Goal: Task Accomplishment & Management: Manage account settings

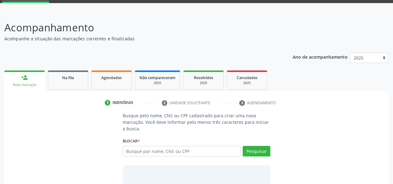
scroll to position [62, 0]
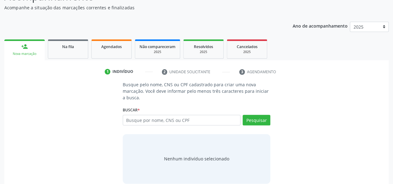
click at [250, 129] on div "Pesquisar" at bounding box center [255, 122] width 30 height 15
click at [113, 50] on link "Agendados" at bounding box center [111, 48] width 40 height 19
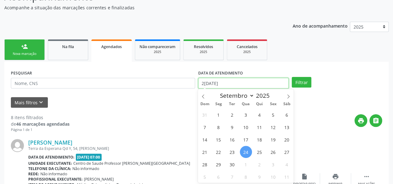
click at [237, 82] on input "2[DATE]" at bounding box center [243, 83] width 90 height 11
click at [221, 112] on span "1" at bounding box center [218, 115] width 12 height 12
type input "[DATE]"
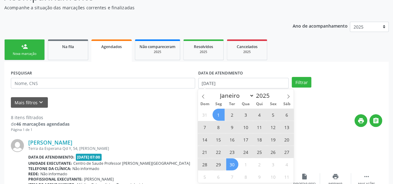
click at [232, 161] on span "30" at bounding box center [232, 164] width 12 height 12
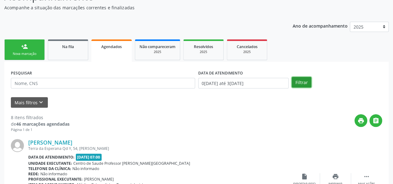
click at [295, 84] on button "Filtrar" at bounding box center [302, 82] width 20 height 11
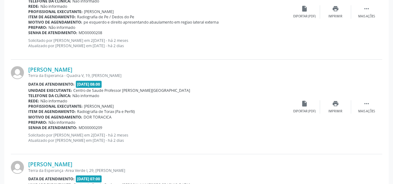
scroll to position [1459, 0]
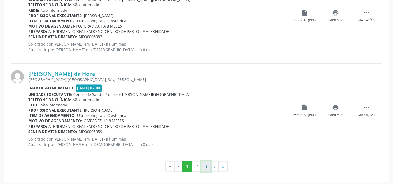
click at [204, 161] on button "3" at bounding box center [206, 166] width 10 height 11
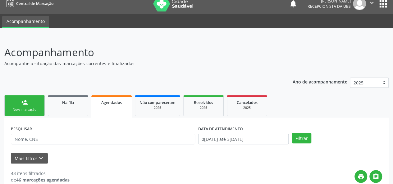
scroll to position [0, 0]
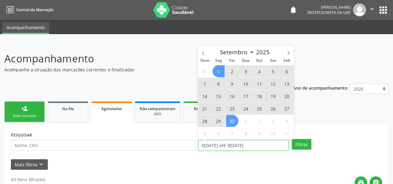
click at [244, 144] on input "0[DATE] até 3[DATE]" at bounding box center [243, 145] width 90 height 11
click at [289, 52] on icon at bounding box center [288, 53] width 4 height 4
select select "9"
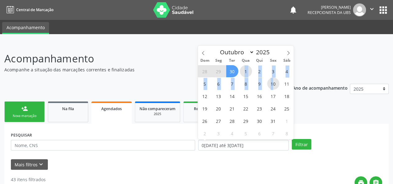
drag, startPoint x: 243, startPoint y: 69, endPoint x: 274, endPoint y: 85, distance: 35.0
click at [274, 85] on div "28 29 30 1 2 3 4 5 6 7 8 9 10 11 12 13 14 15 16 17 18 19 20 21 22 23 24 25 26 2…" at bounding box center [246, 102] width 96 height 75
click at [309, 56] on header "Acompanhamento Acompanhe a situação das marcações correntes e finalizadas Relat…" at bounding box center [196, 62] width 384 height 22
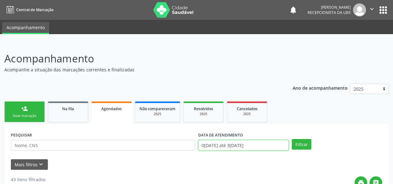
click at [219, 146] on input "0[DATE] até 3[DATE]" at bounding box center [243, 145] width 90 height 11
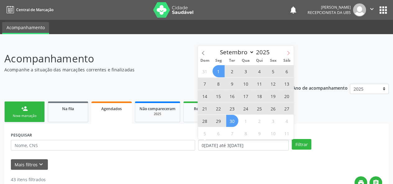
click at [288, 51] on icon at bounding box center [288, 53] width 4 height 4
select select "9"
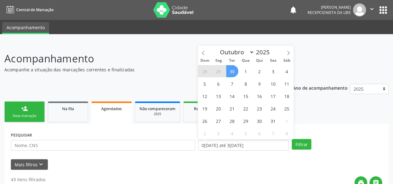
click at [231, 70] on span "30" at bounding box center [232, 71] width 12 height 12
type input "[DATE]"
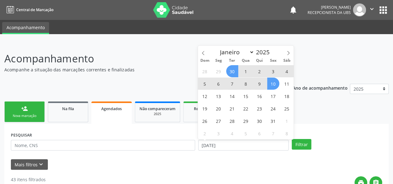
click at [275, 84] on span "10" at bounding box center [273, 84] width 12 height 12
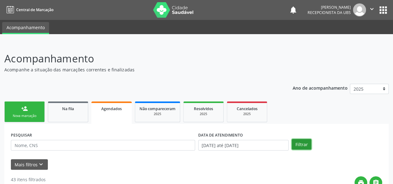
click at [299, 142] on button "Filtrar" at bounding box center [302, 144] width 20 height 11
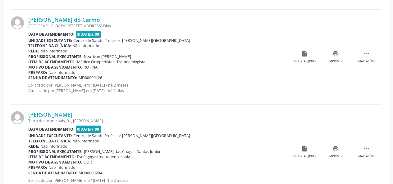
scroll to position [497, 0]
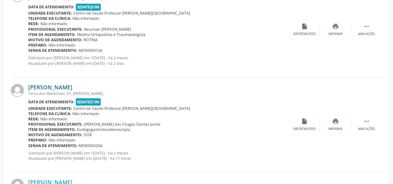
click at [65, 86] on link "[PERSON_NAME]" at bounding box center [50, 87] width 44 height 7
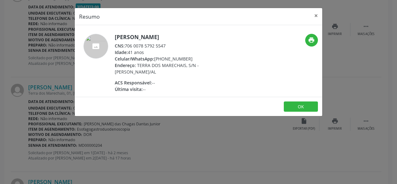
drag, startPoint x: 168, startPoint y: 44, endPoint x: 127, endPoint y: 45, distance: 41.6
click at [127, 45] on div "CNS: 706 0078 5792 5547" at bounding box center [175, 46] width 121 height 7
copy div "706 0078 5792 5547"
click at [314, 14] on button "×" at bounding box center [316, 15] width 12 height 15
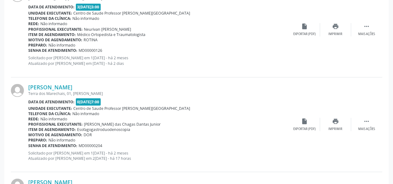
scroll to position [589, 0]
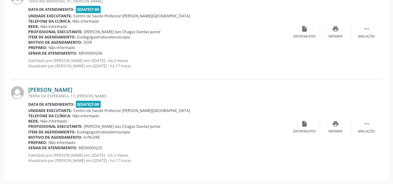
click at [72, 87] on link "[PERSON_NAME]" at bounding box center [50, 89] width 44 height 7
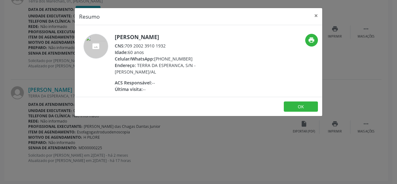
drag, startPoint x: 169, startPoint y: 44, endPoint x: 126, endPoint y: 47, distance: 43.2
click at [126, 47] on div "CNS: 709 2002 3910 1932" at bounding box center [175, 46] width 121 height 7
copy div "709 2002 3910 1932"
click at [317, 15] on button "×" at bounding box center [316, 15] width 12 height 15
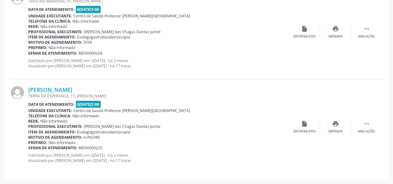
drag, startPoint x: 207, startPoint y: 102, endPoint x: 173, endPoint y: 61, distance: 53.5
click at [173, 61] on p "Solicitado por [PERSON_NAME] em [DATE] - há 2 meses Atualizado por [PERSON_NAME…" at bounding box center [158, 63] width 261 height 11
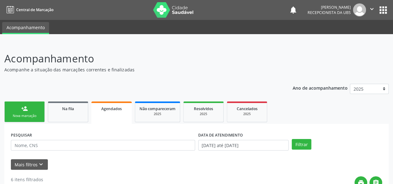
scroll to position [0, 0]
click at [32, 111] on link "person_add Nova marcação" at bounding box center [24, 112] width 40 height 21
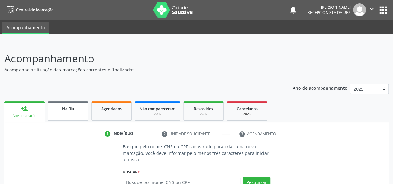
click at [71, 111] on span "Na fila" at bounding box center [68, 108] width 12 height 5
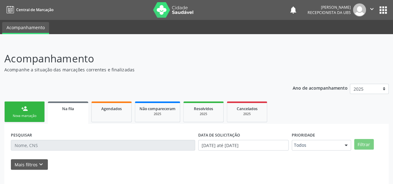
scroll to position [29, 0]
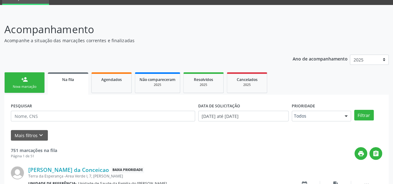
click at [33, 84] on link "person_add Nova marcação" at bounding box center [24, 82] width 40 height 21
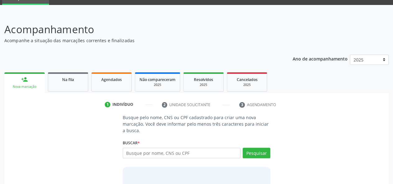
scroll to position [70, 0]
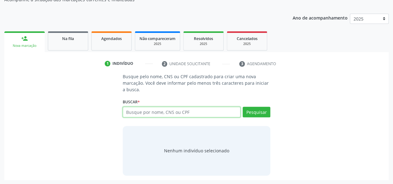
click at [164, 110] on input "text" at bounding box center [182, 112] width 118 height 11
click at [162, 111] on input "text" at bounding box center [182, 112] width 118 height 11
paste input "709200239101932"
type input "709200239101932"
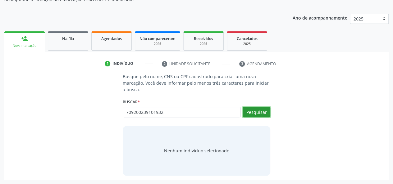
click at [255, 113] on button "Pesquisar" at bounding box center [257, 112] width 28 height 11
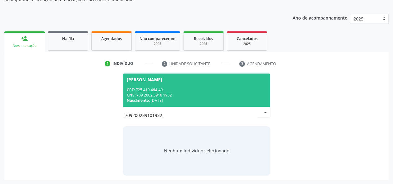
click at [198, 88] on div "CPF: 725.419.464-49" at bounding box center [197, 89] width 140 height 5
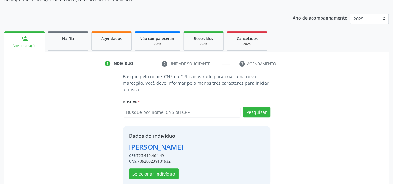
scroll to position [79, 0]
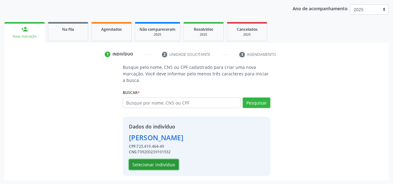
click at [171, 162] on button "Selecionar indivíduo" at bounding box center [154, 164] width 50 height 11
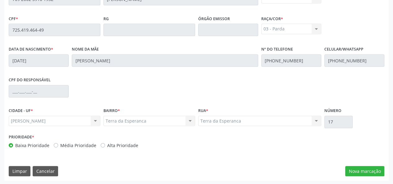
scroll to position [179, 0]
click at [364, 170] on button "Nova marcação" at bounding box center [364, 171] width 39 height 11
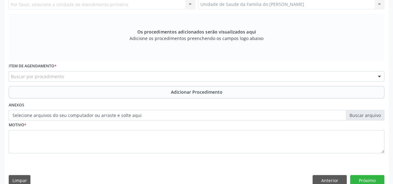
click at [134, 76] on div "Buscar por procedimento" at bounding box center [196, 76] width 375 height 11
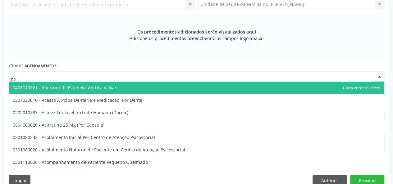
type input "0"
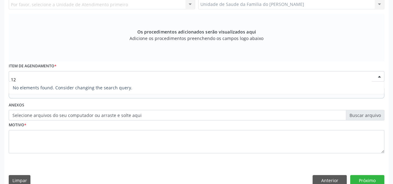
type input "1"
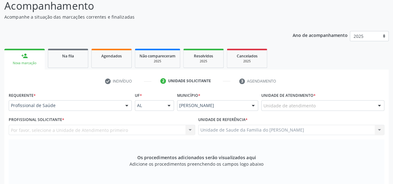
scroll to position [23, 0]
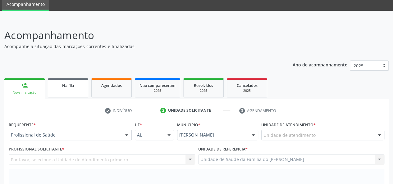
click at [71, 89] on link "Na fila" at bounding box center [68, 87] width 40 height 19
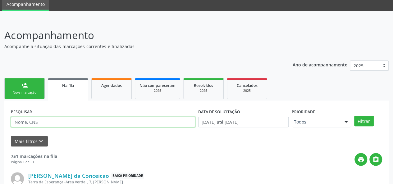
click at [85, 122] on input "text" at bounding box center [103, 122] width 184 height 11
type input "0"
click at [354, 116] on button "Filtrar" at bounding box center [364, 121] width 20 height 11
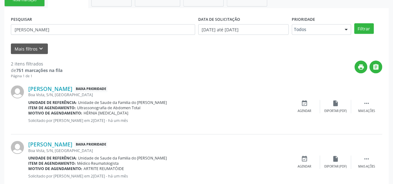
scroll to position [132, 0]
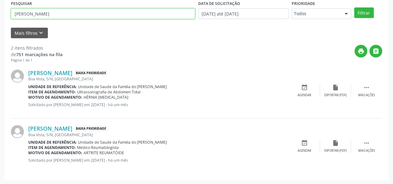
drag, startPoint x: 61, startPoint y: 13, endPoint x: 12, endPoint y: 16, distance: 48.3
click at [12, 16] on input "[PERSON_NAME]" at bounding box center [103, 13] width 184 height 11
type input "[PERSON_NAME]"
click at [354, 7] on button "Filtrar" at bounding box center [364, 12] width 20 height 11
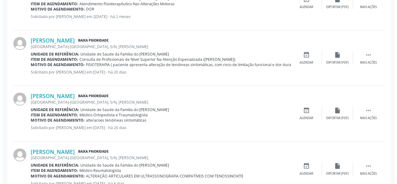
scroll to position [181, 0]
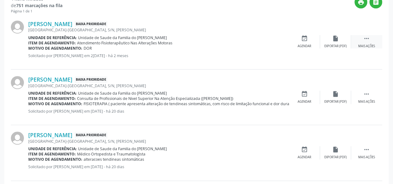
click at [362, 43] on div " Mais ações" at bounding box center [366, 41] width 31 height 13
click at [301, 43] on div "cancel Cancelar" at bounding box center [304, 41] width 31 height 13
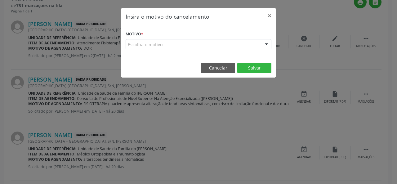
click at [186, 43] on div "Escolha o motivo" at bounding box center [199, 44] width 146 height 11
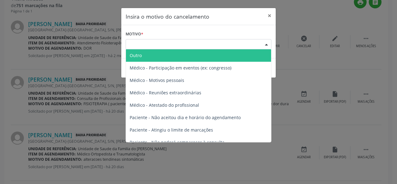
click at [151, 55] on span "Outro" at bounding box center [198, 55] width 145 height 12
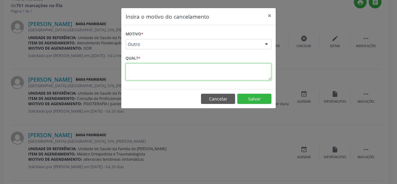
click at [161, 70] on textarea at bounding box center [199, 71] width 146 height 17
type textarea "duplicado"
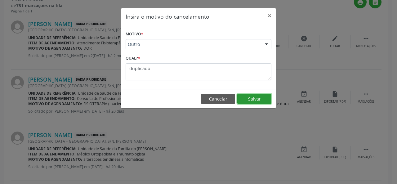
click at [253, 96] on button "Salvar" at bounding box center [255, 99] width 34 height 11
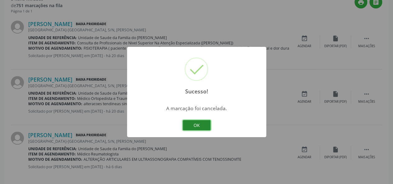
click at [196, 126] on button "OK" at bounding box center [197, 125] width 28 height 11
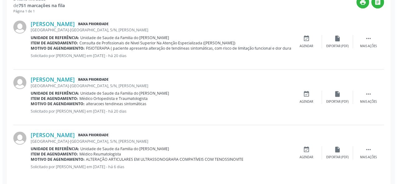
scroll to position [188, 0]
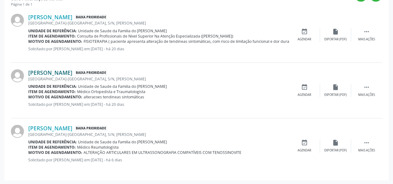
click at [72, 73] on link "[PERSON_NAME]" at bounding box center [50, 72] width 44 height 7
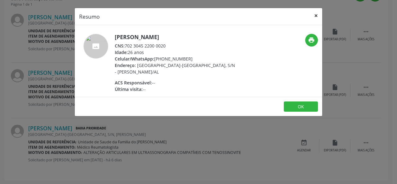
click at [317, 16] on button "×" at bounding box center [316, 15] width 12 height 15
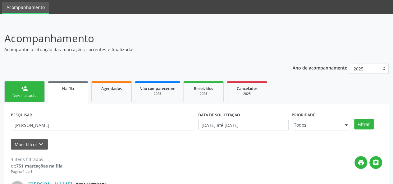
scroll to position [0, 0]
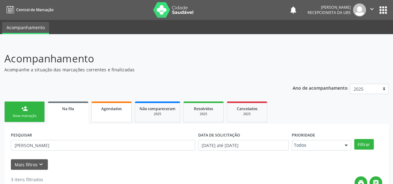
click at [106, 116] on link "Agendados" at bounding box center [111, 112] width 40 height 21
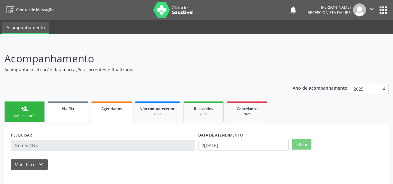
click at [68, 110] on span "Na fila" at bounding box center [68, 108] width 12 height 5
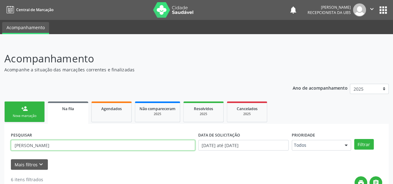
click at [53, 146] on input "[PERSON_NAME]" at bounding box center [103, 145] width 184 height 11
type input "k"
click at [354, 139] on button "Filtrar" at bounding box center [364, 144] width 20 height 11
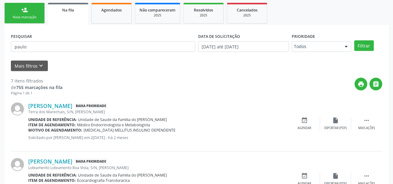
scroll to position [68, 0]
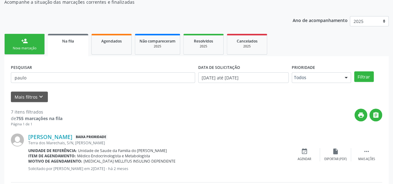
click at [54, 72] on div "PESQUISAR paulo" at bounding box center [102, 75] width 187 height 24
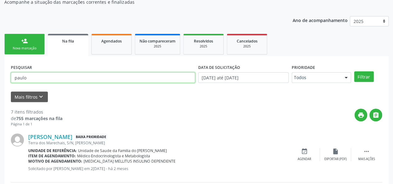
click at [52, 75] on input "paulo" at bounding box center [103, 77] width 184 height 11
type input "p"
click at [354, 71] on button "Filtrar" at bounding box center [364, 76] width 20 height 11
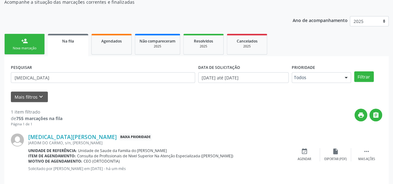
scroll to position [76, 0]
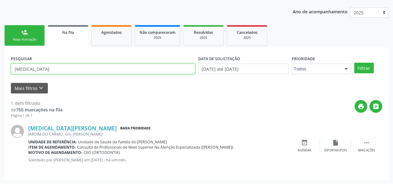
click at [38, 68] on input "[MEDICAL_DATA]" at bounding box center [103, 69] width 184 height 11
click at [20, 69] on input "[MEDICAL_DATA]" at bounding box center [103, 69] width 184 height 11
paste input "898001200802448"
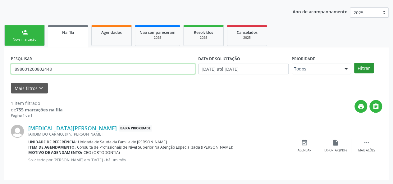
type input "898001200802448"
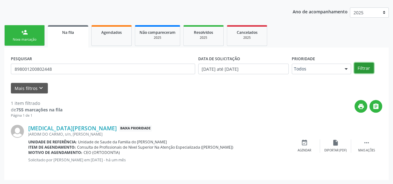
drag, startPoint x: 364, startPoint y: 67, endPoint x: 359, endPoint y: 70, distance: 6.0
click at [364, 67] on button "Filtrar" at bounding box center [364, 68] width 20 height 11
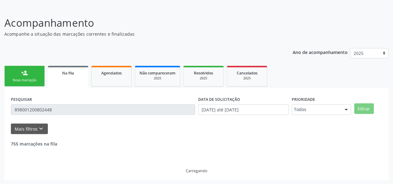
scroll to position [16, 0]
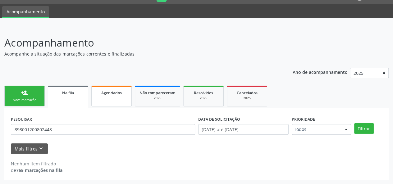
click at [102, 96] on link "Agendados" at bounding box center [111, 96] width 40 height 21
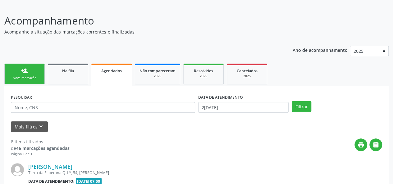
scroll to position [47, 0]
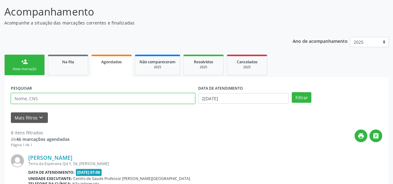
click at [34, 99] on input "text" at bounding box center [103, 98] width 184 height 11
paste input "898001200802448"
type input "898001200802448"
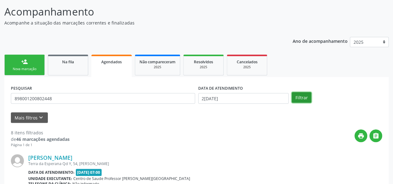
drag, startPoint x: 301, startPoint y: 98, endPoint x: 264, endPoint y: 122, distance: 44.6
click at [301, 98] on button "Filtrar" at bounding box center [302, 97] width 20 height 11
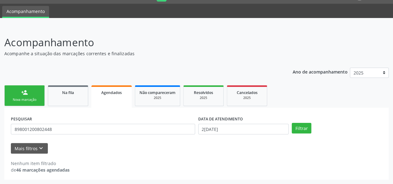
scroll to position [16, 0]
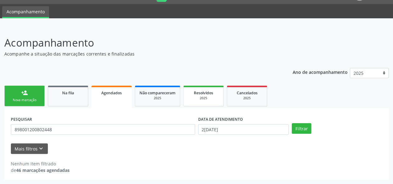
click at [201, 97] on div "2025" at bounding box center [203, 98] width 31 height 5
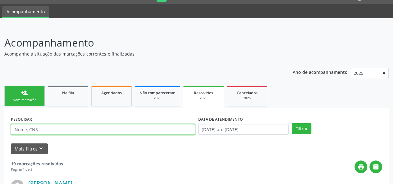
paste input "898001200802448"
type input "898001200802448"
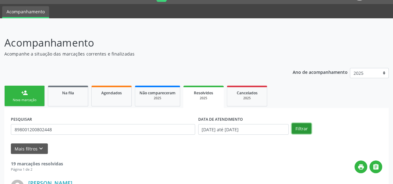
click at [299, 127] on button "Filtrar" at bounding box center [302, 128] width 20 height 11
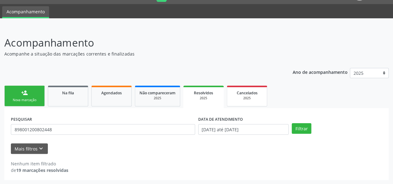
click at [237, 97] on div "2025" at bounding box center [246, 98] width 31 height 5
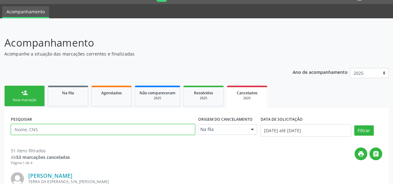
click at [50, 129] on input "text" at bounding box center [103, 129] width 184 height 11
paste input "898001200802448"
type input "898001200802448"
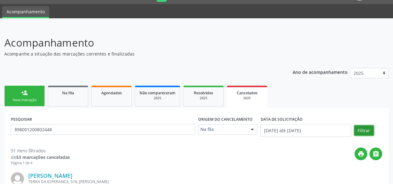
click at [360, 131] on button "Filtrar" at bounding box center [364, 130] width 20 height 11
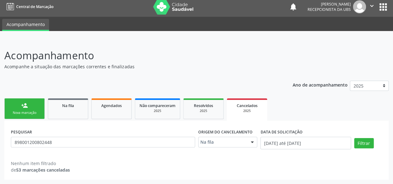
scroll to position [3, 0]
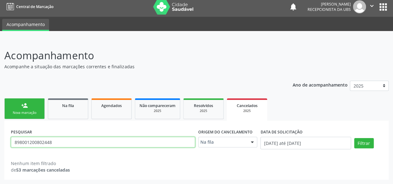
click at [43, 143] on input "898001200802448" at bounding box center [103, 142] width 184 height 11
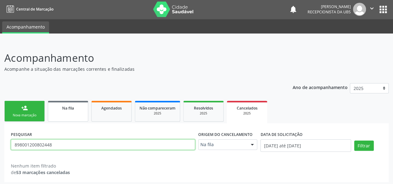
scroll to position [0, 0]
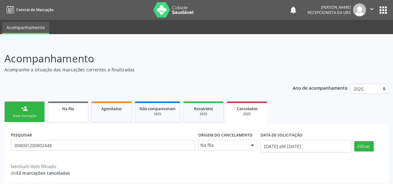
click at [68, 111] on div "Na fila" at bounding box center [67, 108] width 31 height 7
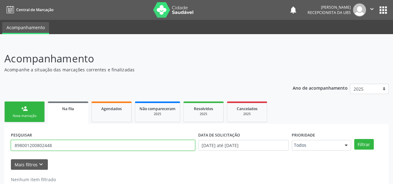
click at [36, 147] on input "898001200802448" at bounding box center [103, 145] width 184 height 11
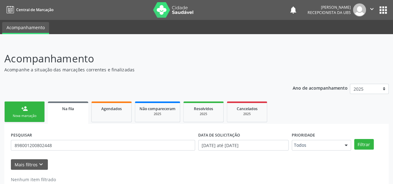
click at [20, 111] on link "person_add Nova marcação" at bounding box center [24, 112] width 40 height 21
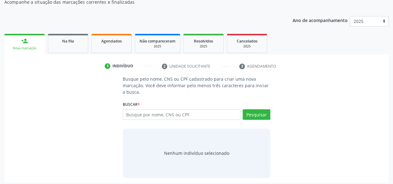
scroll to position [70, 0]
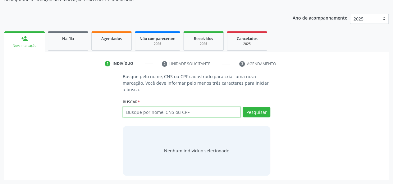
paste input "898001200802448"
type input "898001200802448"
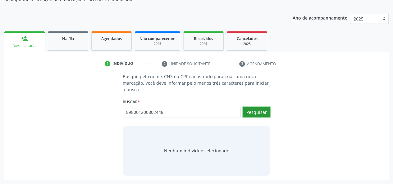
drag, startPoint x: 260, startPoint y: 109, endPoint x: 255, endPoint y: 131, distance: 22.5
click at [260, 111] on button "Pesquisar" at bounding box center [257, 112] width 28 height 11
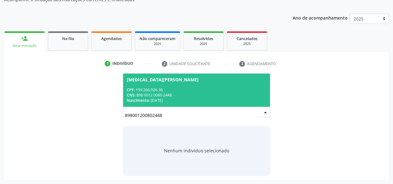
click at [206, 93] on div "CNS: 898 0012 0080 2448" at bounding box center [197, 95] width 140 height 5
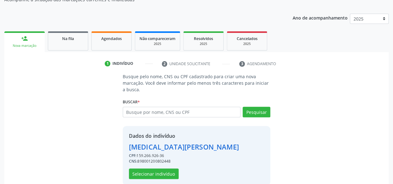
scroll to position [79, 0]
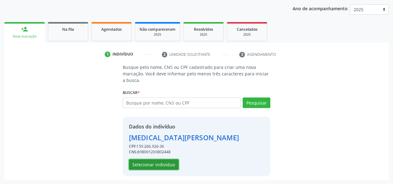
click at [158, 162] on button "Selecionar indivíduo" at bounding box center [154, 164] width 50 height 11
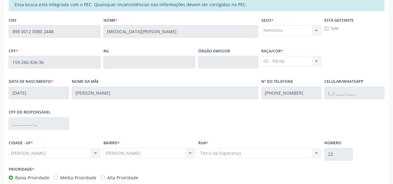
scroll to position [179, 0]
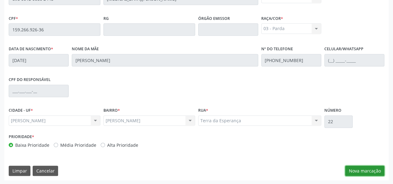
click at [364, 169] on button "Nova marcação" at bounding box center [364, 171] width 39 height 11
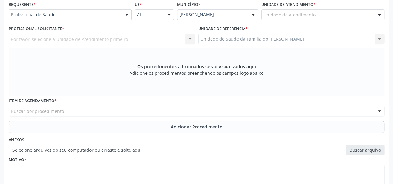
scroll to position [85, 0]
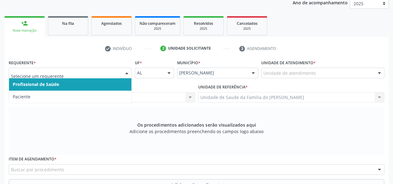
click at [90, 84] on span "Profissional de Saúde" at bounding box center [70, 84] width 122 height 12
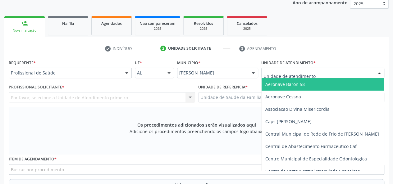
type input "j"
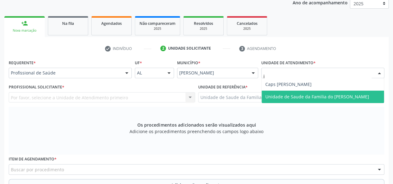
click at [301, 96] on span "Unidade de Saude da Familia do [PERSON_NAME]" at bounding box center [317, 97] width 104 height 6
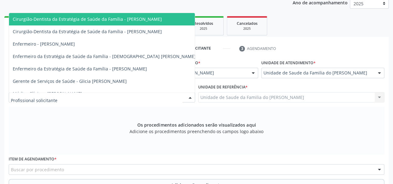
click at [192, 97] on div at bounding box center [189, 98] width 9 height 11
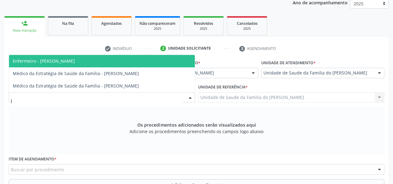
type input "jo"
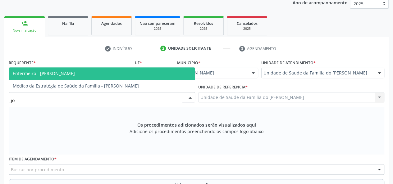
click at [120, 74] on span "Enfermeiro - [PERSON_NAME]" at bounding box center [102, 73] width 186 height 12
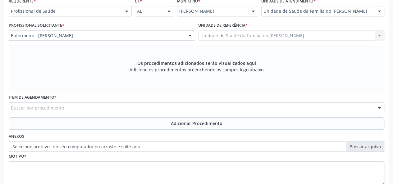
scroll to position [147, 0]
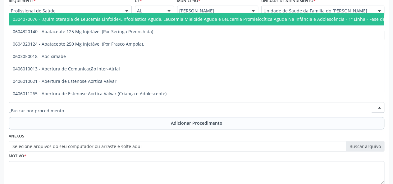
click at [134, 106] on div at bounding box center [196, 107] width 375 height 11
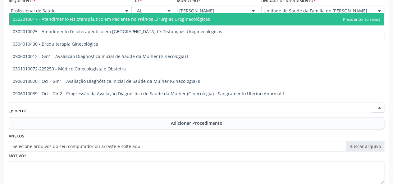
type input "ginecolo"
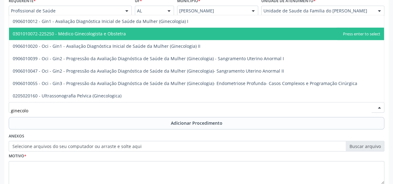
click at [166, 34] on span "0301010072-225250 - Médico Ginecologista e Obstetra" at bounding box center [196, 34] width 375 height 12
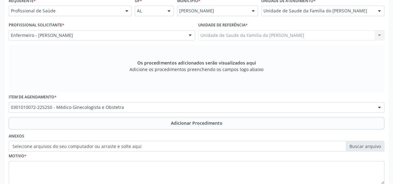
click at [170, 124] on button "Adicionar Procedimento" at bounding box center [196, 123] width 375 height 12
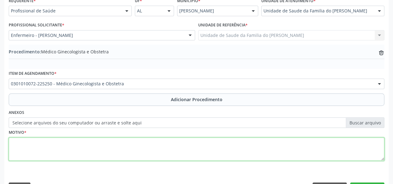
click at [240, 148] on textarea at bounding box center [196, 150] width 375 height 24
type textarea "d"
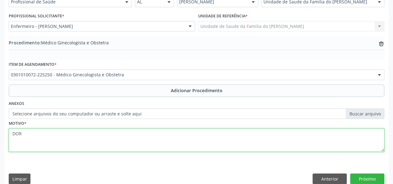
scroll to position [165, 0]
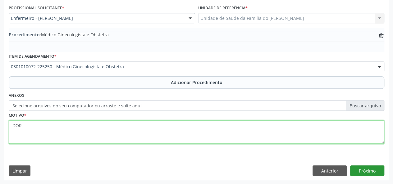
type textarea "DOR"
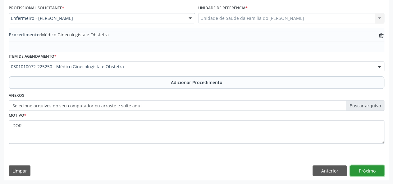
click at [358, 170] on button "Próximo" at bounding box center [367, 171] width 34 height 11
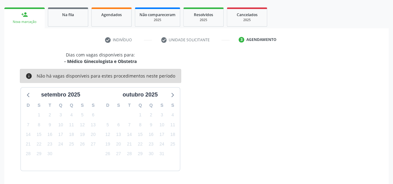
scroll to position [112, 0]
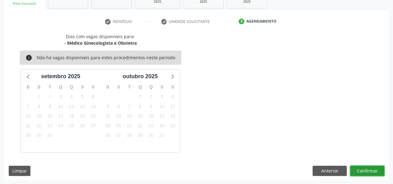
click at [355, 170] on button "Confirmar" at bounding box center [367, 171] width 34 height 11
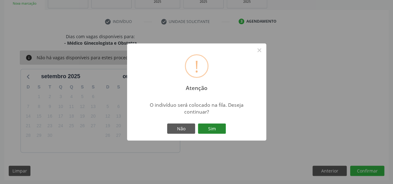
click at [206, 129] on button "Sim" at bounding box center [212, 129] width 28 height 11
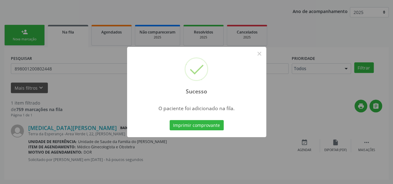
scroll to position [29, 0]
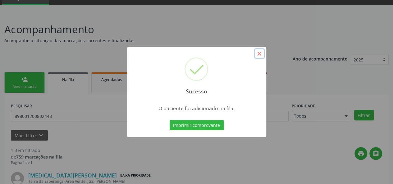
click at [261, 54] on button "×" at bounding box center [259, 53] width 11 height 11
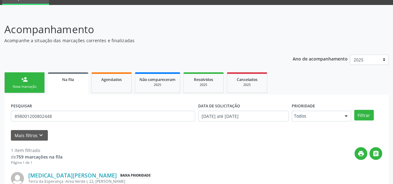
click at [64, 85] on link "Na fila" at bounding box center [68, 83] width 40 height 22
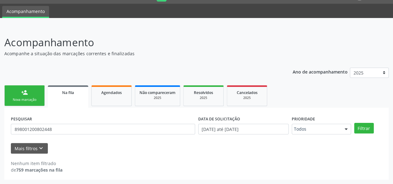
scroll to position [16, 0]
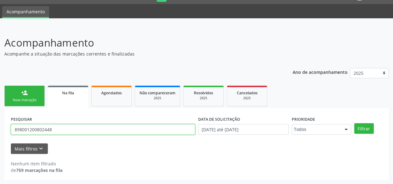
click at [60, 134] on input "898001200802448" at bounding box center [103, 129] width 184 height 11
type input "8"
click at [37, 129] on input "708609044334187" at bounding box center [103, 129] width 184 height 11
type input "708609044334187"
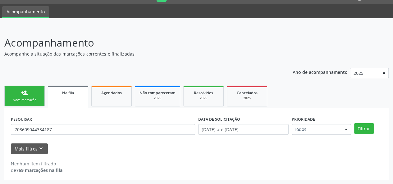
click at [79, 94] on div "Na fila" at bounding box center [68, 92] width 32 height 7
drag, startPoint x: 365, startPoint y: 128, endPoint x: 348, endPoint y: 144, distance: 23.5
click at [365, 128] on button "Filtrar" at bounding box center [364, 128] width 20 height 11
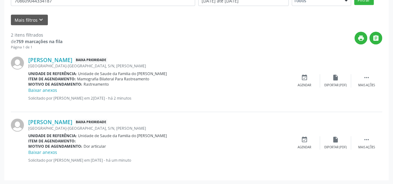
scroll to position [145, 0]
click at [365, 143] on div " Mais ações" at bounding box center [366, 142] width 31 height 13
click at [329, 146] on div "edit Editar" at bounding box center [335, 142] width 31 height 13
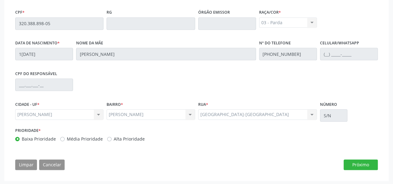
scroll to position [187, 0]
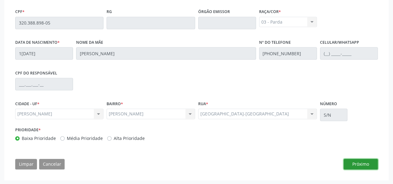
click at [353, 163] on button "Próximo" at bounding box center [360, 164] width 34 height 11
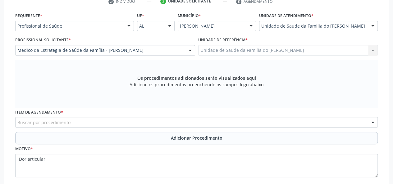
scroll to position [112, 0]
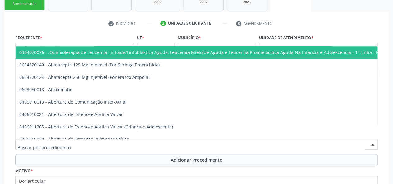
click at [108, 142] on div at bounding box center [196, 144] width 362 height 11
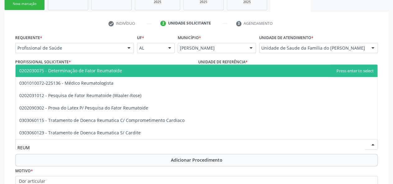
type input "REUMA"
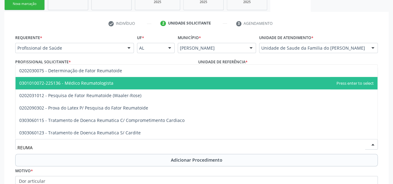
click at [125, 86] on span "0301010072-225136 - Médico Reumatologista" at bounding box center [197, 83] width 362 height 12
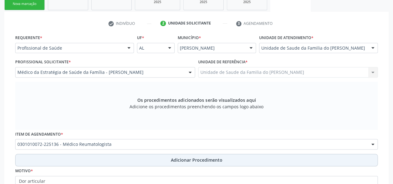
click at [148, 160] on button "Adicionar Procedimento" at bounding box center [196, 160] width 362 height 12
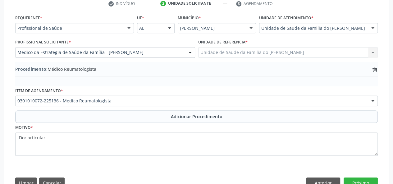
scroll to position [150, 0]
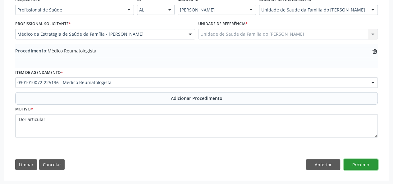
click at [363, 163] on button "Próximo" at bounding box center [360, 164] width 34 height 11
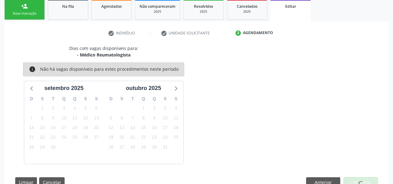
scroll to position [120, 0]
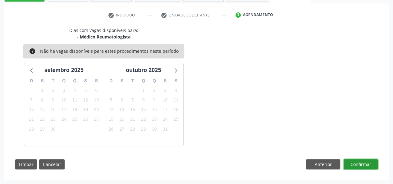
click at [362, 163] on button "Confirmar" at bounding box center [360, 164] width 34 height 11
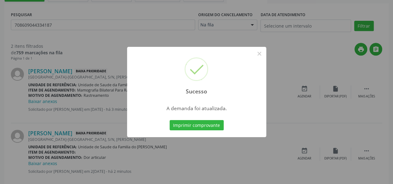
scroll to position [0, 0]
